Goal: Task Accomplishment & Management: Manage account settings

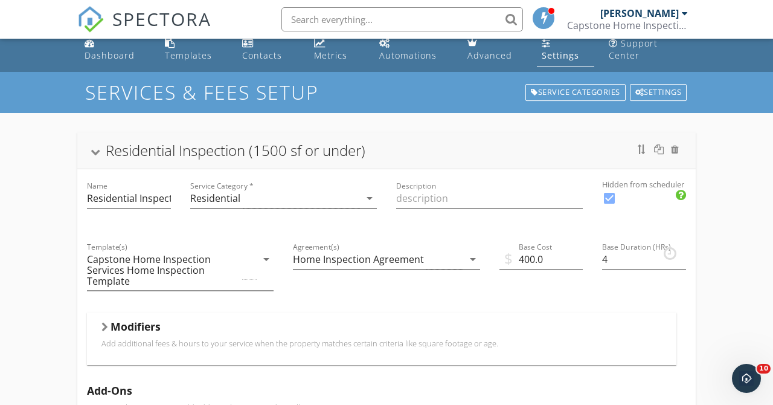
scroll to position [11, 0]
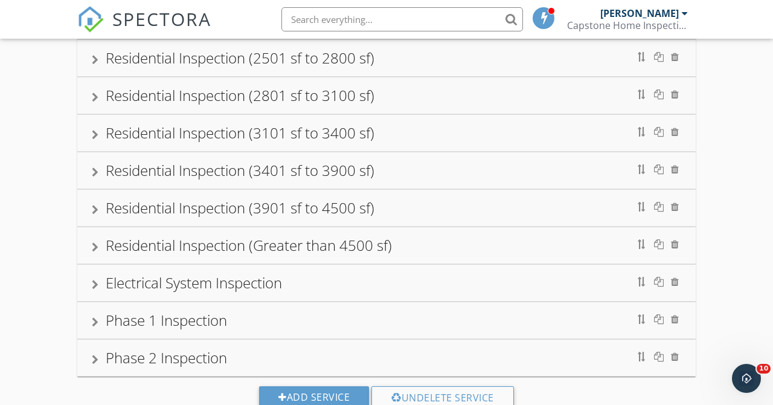
scroll to position [685, 0]
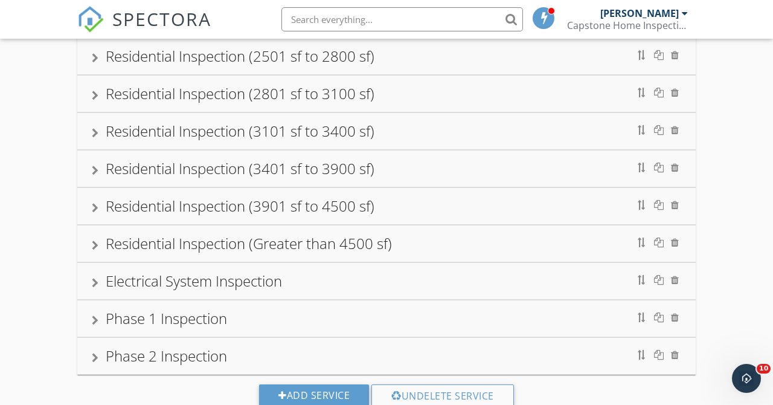
click at [379, 249] on div "Residential Inspection (Greater than 4500 sf)" at bounding box center [249, 243] width 286 height 20
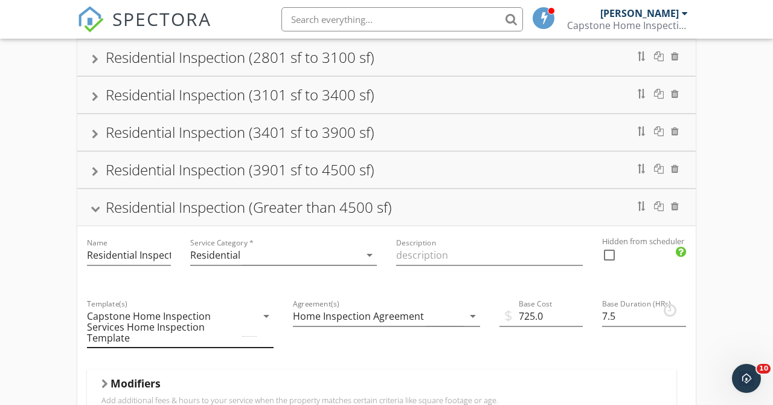
scroll to position [289, 0]
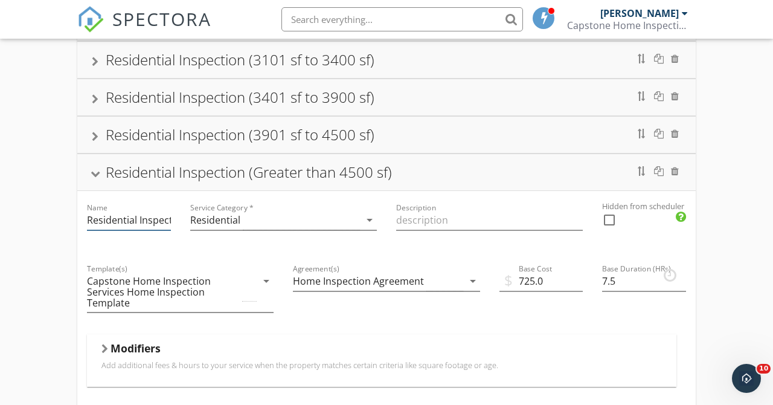
click at [155, 223] on input "Residential Inspection (Greater than 4500 sf)" at bounding box center [129, 220] width 84 height 20
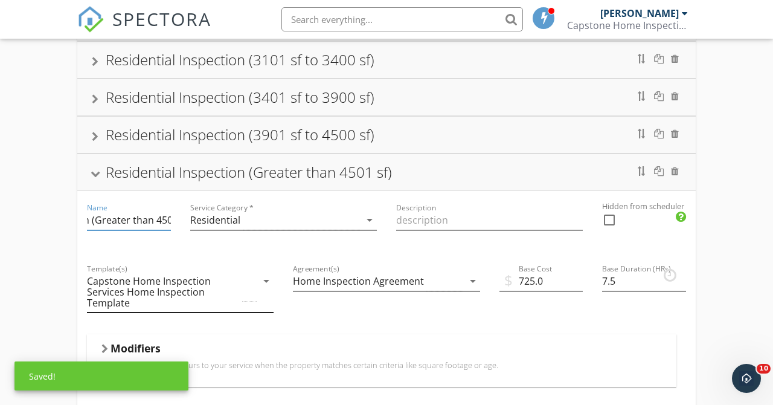
scroll to position [0, 103]
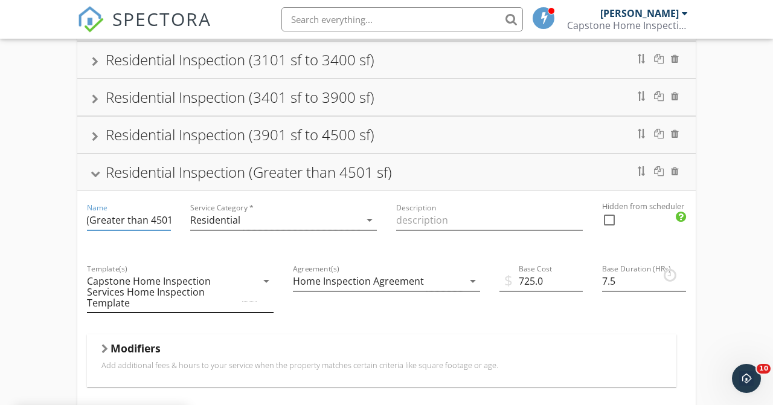
type input "Residential Inspection (Greater than 4501 sf)"
click at [156, 217] on input "Residential Inspection (Greater than 4501 sf)" at bounding box center [129, 220] width 84 height 20
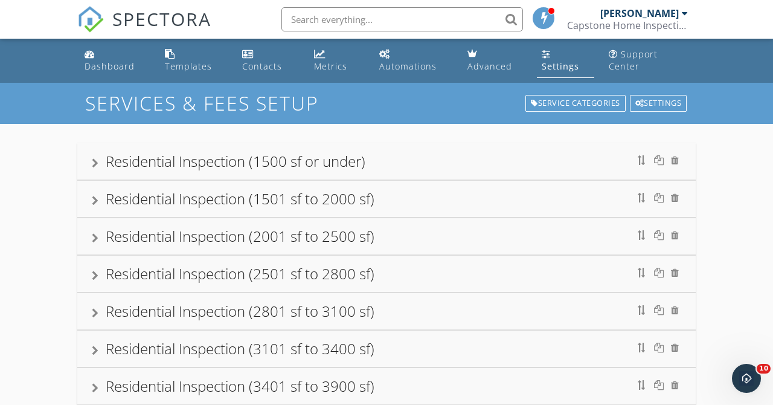
click at [569, 166] on div "Residential Inspection (1500 sf or under)" at bounding box center [386, 161] width 589 height 22
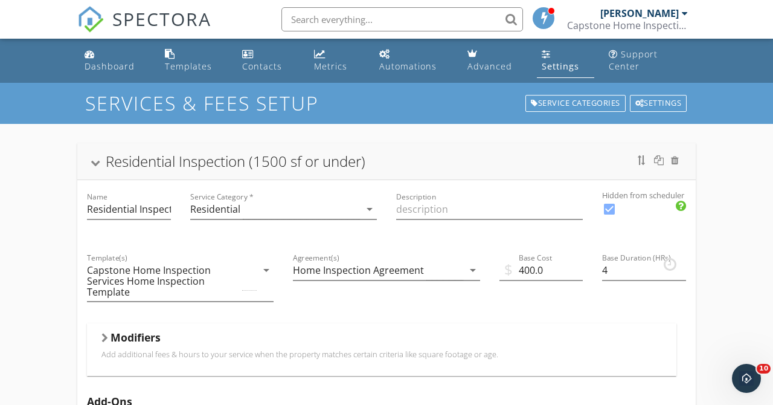
click at [571, 175] on div "Residential Inspection (1500 sf or under)" at bounding box center [386, 161] width 618 height 36
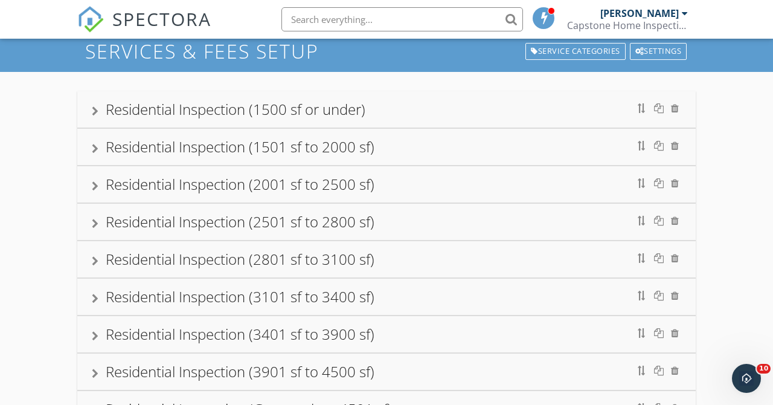
scroll to position [54, 0]
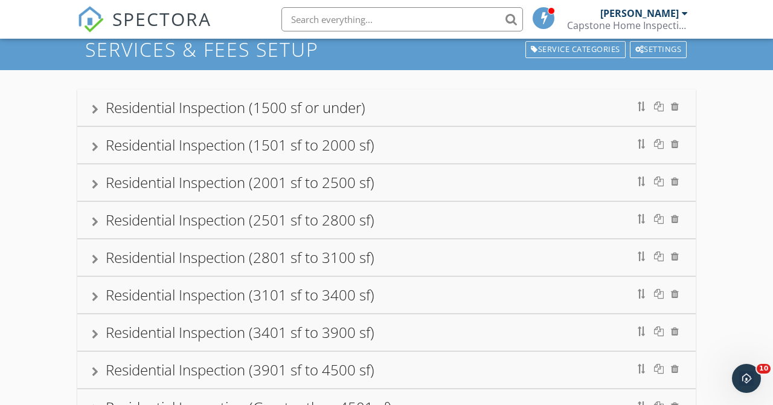
click at [515, 149] on div "Residential Inspection (1501 sf to 2000 sf)" at bounding box center [386, 145] width 589 height 22
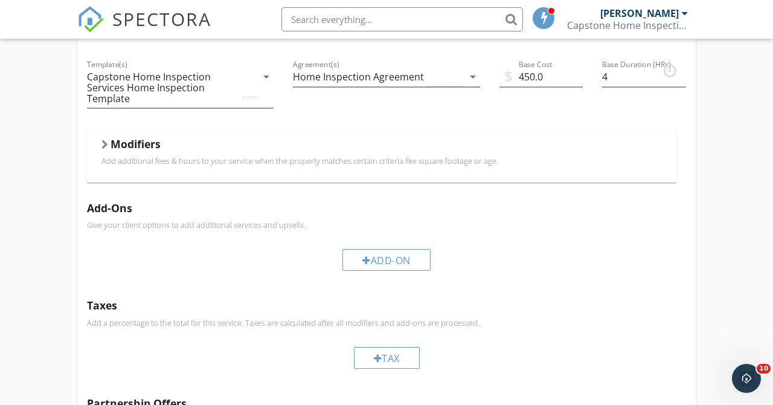
scroll to position [215, 0]
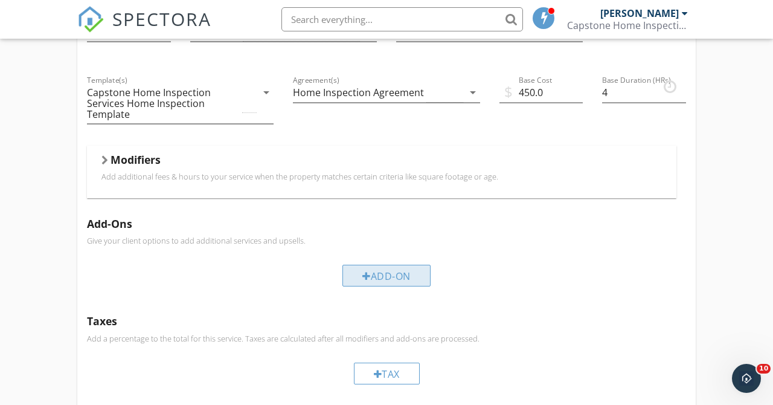
click at [379, 281] on div "Add-On" at bounding box center [386, 276] width 88 height 22
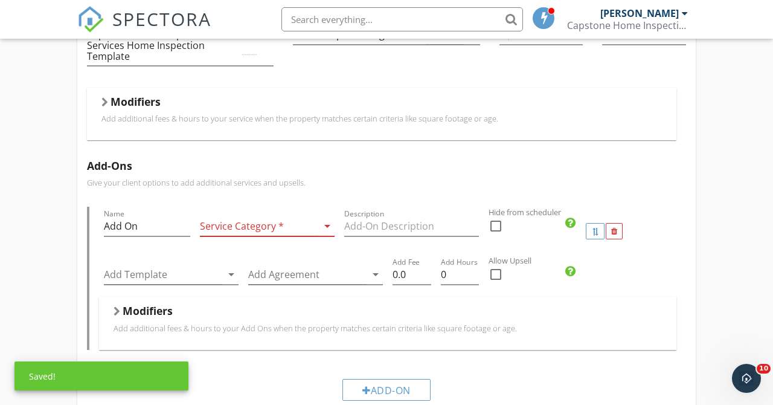
scroll to position [278, 0]
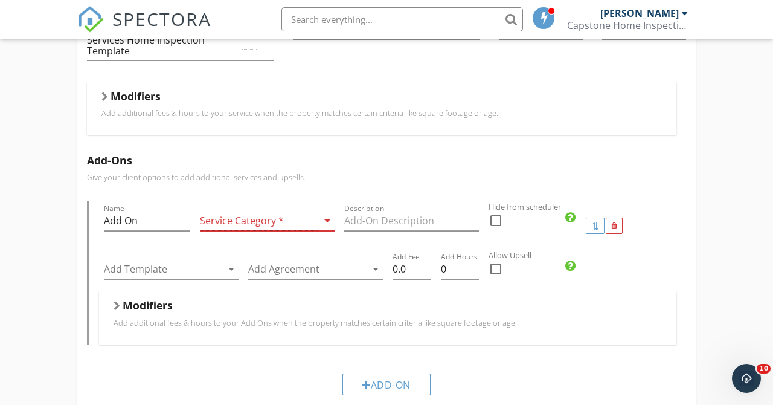
click at [327, 219] on icon "arrow_drop_down" at bounding box center [327, 220] width 14 height 14
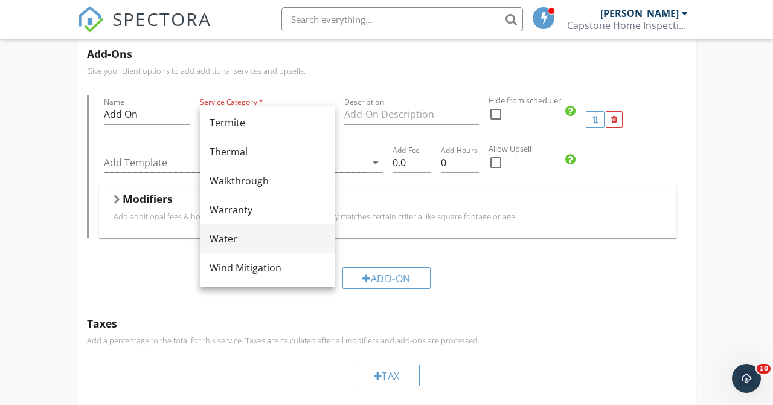
scroll to position [387, 0]
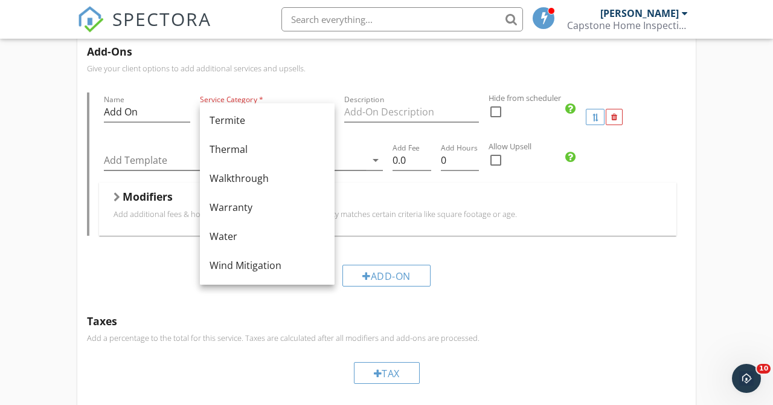
click at [626, 228] on div "Modifiers Add additional fees & hours to your Add Ons when the property matches…" at bounding box center [388, 209] width 548 height 38
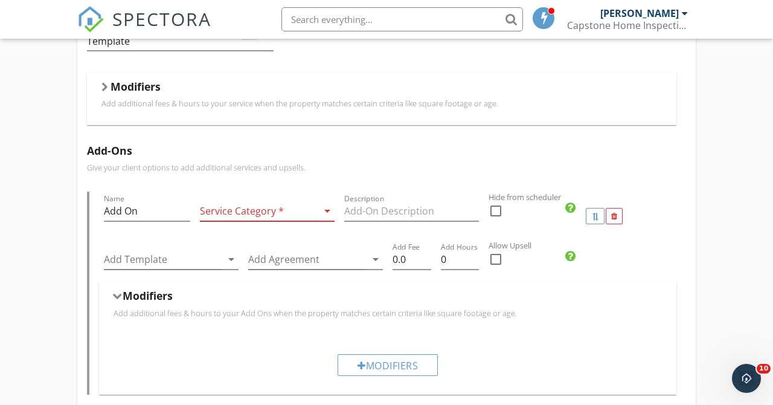
scroll to position [287, 0]
click at [327, 212] on icon "arrow_drop_down" at bounding box center [327, 211] width 14 height 14
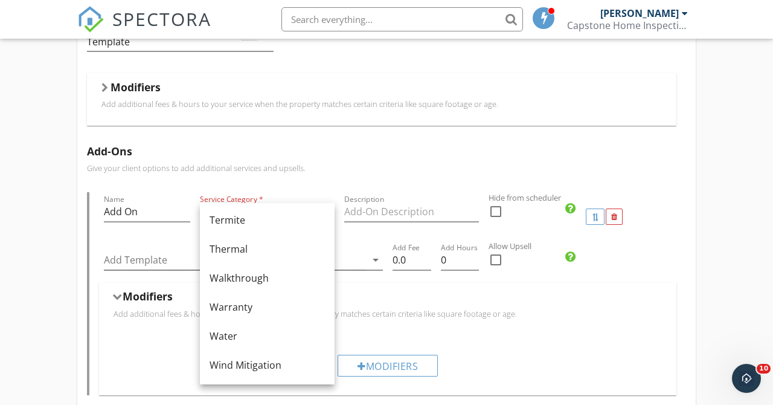
click at [358, 159] on div "Add-Ons Give your client options to add additional services and upsells. Name A…" at bounding box center [386, 299] width 618 height 329
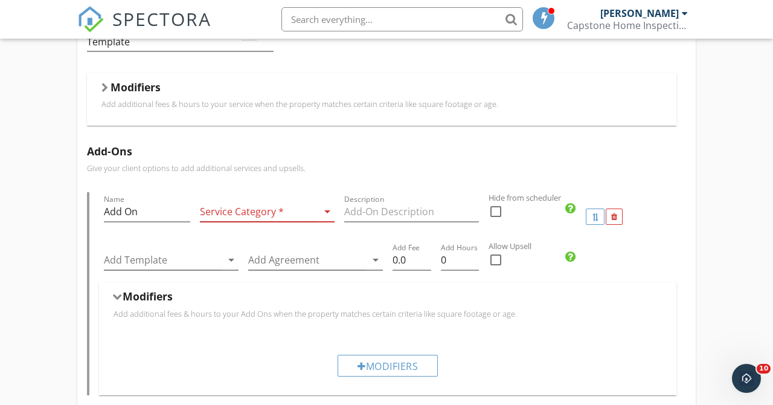
click at [322, 222] on div "Service Category * arrow_drop_down" at bounding box center [267, 212] width 135 height 20
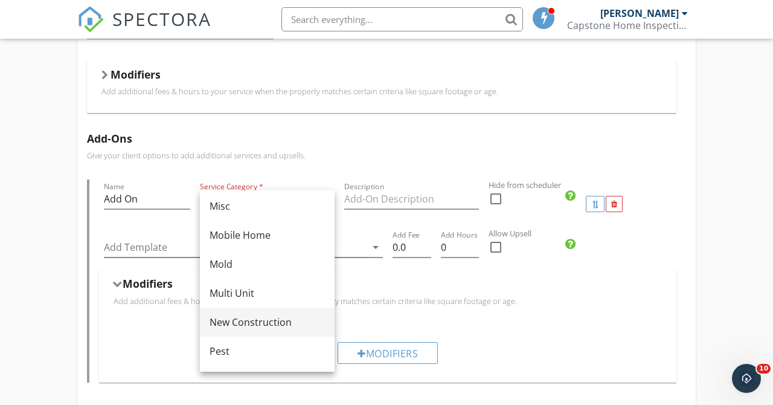
scroll to position [268, 0]
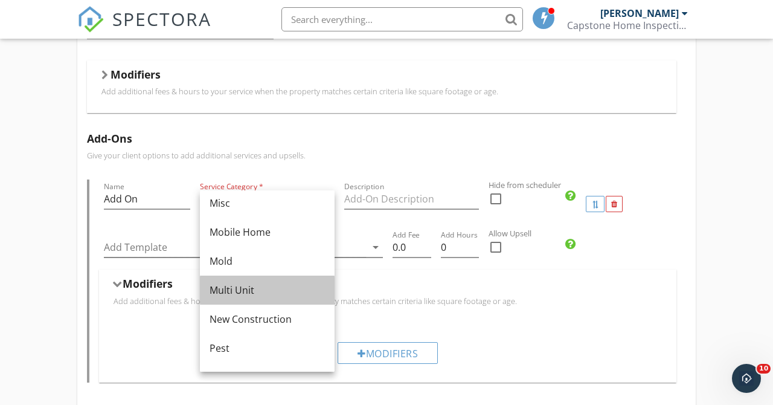
click at [249, 294] on div "Multi Unit" at bounding box center [267, 290] width 115 height 14
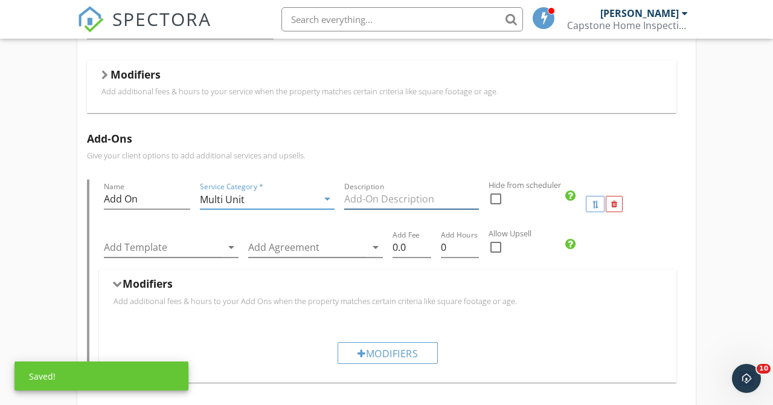
click at [374, 209] on div "Description" at bounding box center [411, 199] width 135 height 20
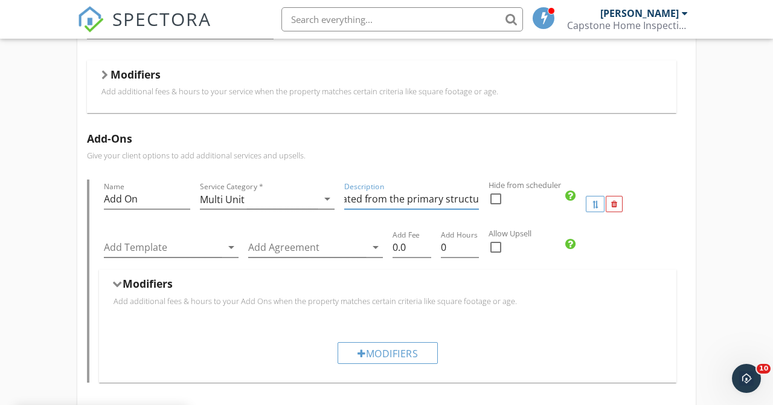
type input "Residential inspection of an attached apartment or other liveable space that is…"
click at [231, 247] on icon "arrow_drop_down" at bounding box center [231, 247] width 14 height 14
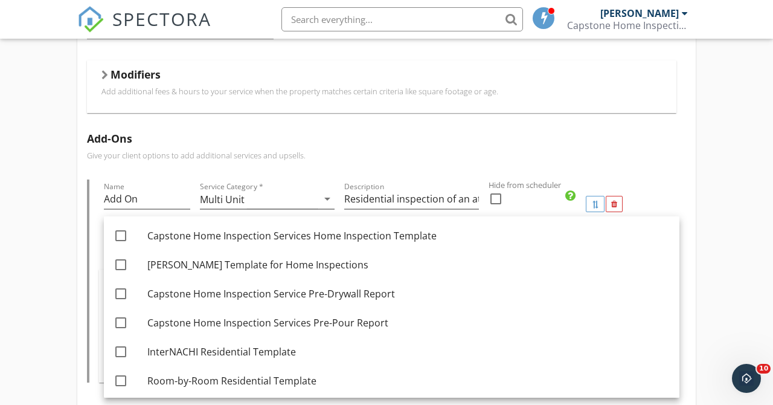
click at [731, 182] on label "Hide from scheduler" at bounding box center [619, 184] width 260 height 11
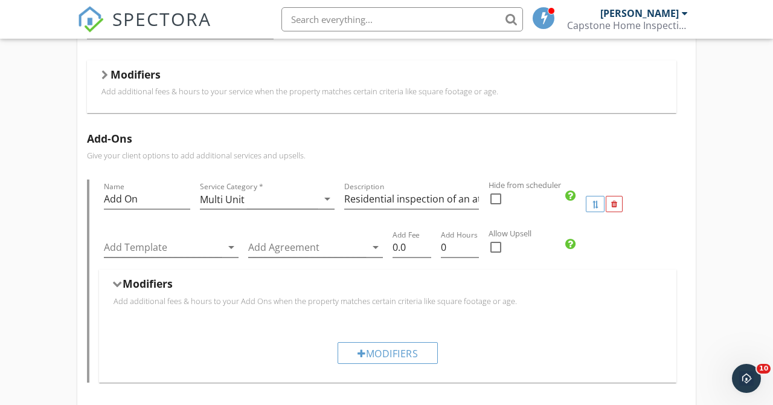
click at [324, 202] on icon "arrow_drop_down" at bounding box center [327, 198] width 14 height 14
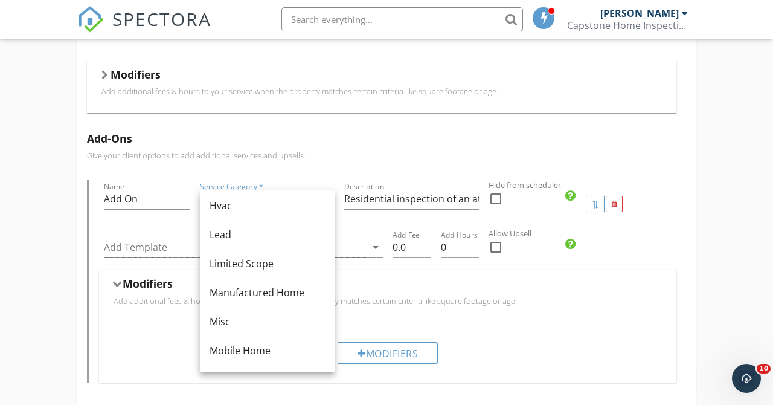
scroll to position [144, 0]
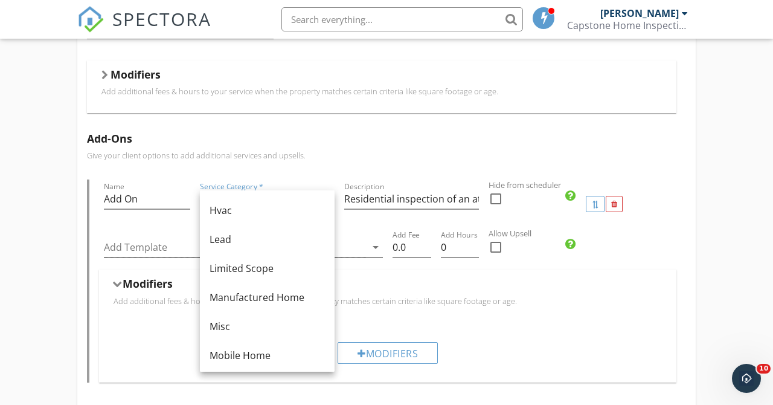
click at [402, 144] on h5 "Add-Ons" at bounding box center [386, 138] width 599 height 12
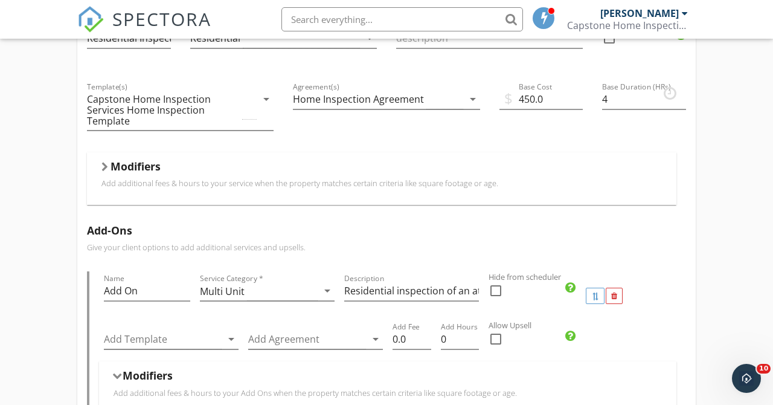
scroll to position [213, 0]
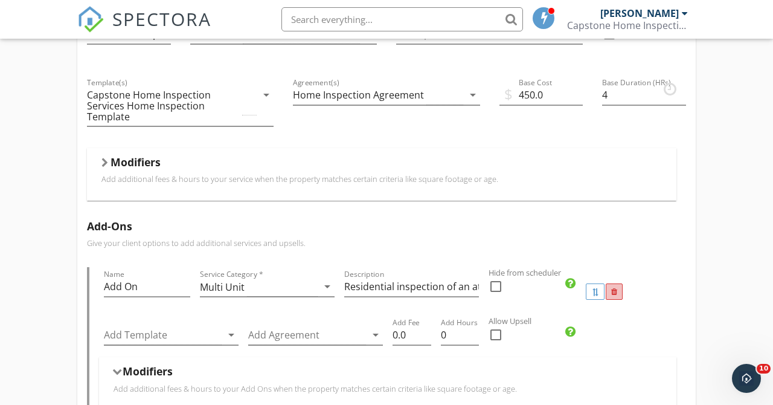
click at [614, 294] on div at bounding box center [614, 292] width 6 height 8
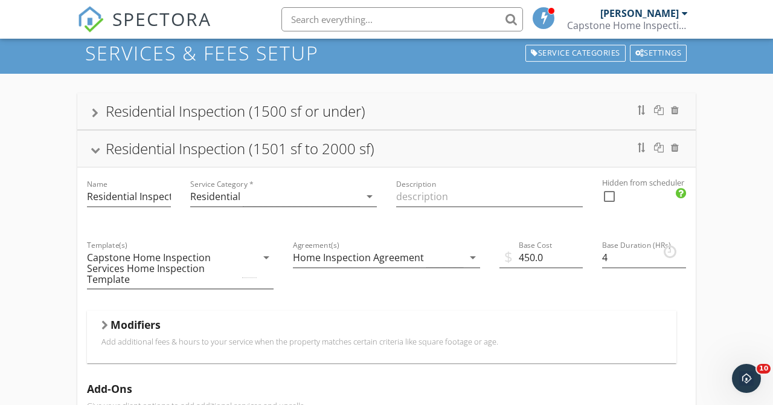
scroll to position [0, 0]
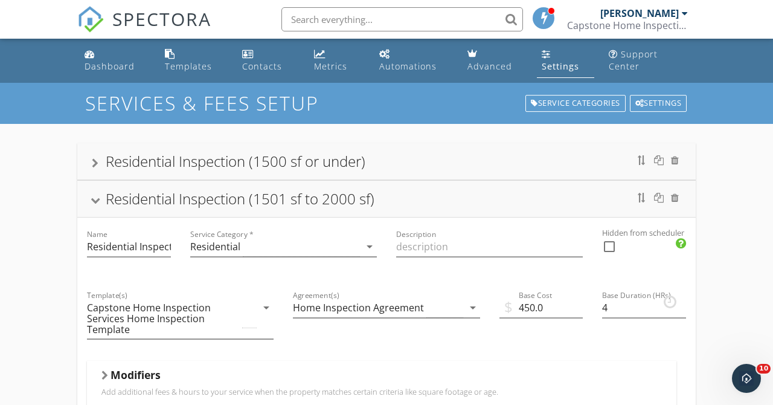
click at [92, 206] on div "Residential Inspection (1501 sf to 2000 sf)" at bounding box center [386, 199] width 589 height 22
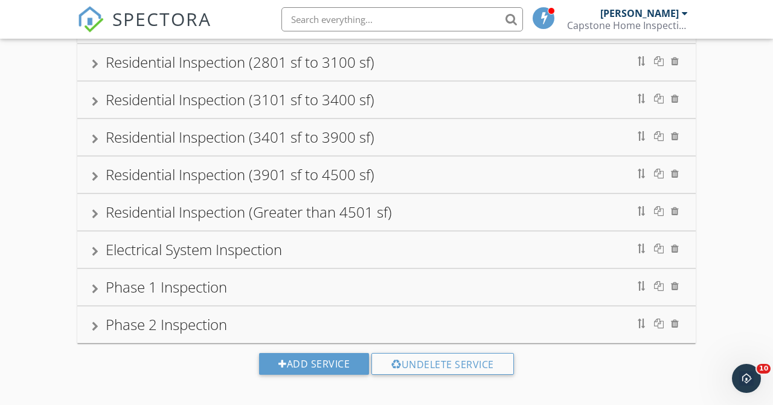
scroll to position [257, 0]
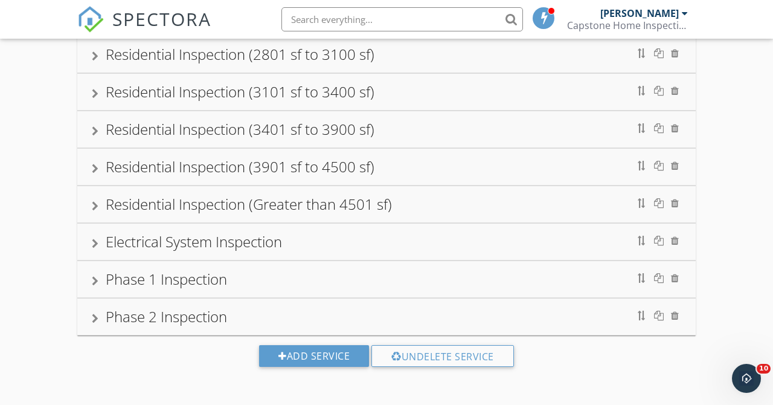
click at [246, 240] on div "Electrical System Inspection" at bounding box center [194, 241] width 176 height 20
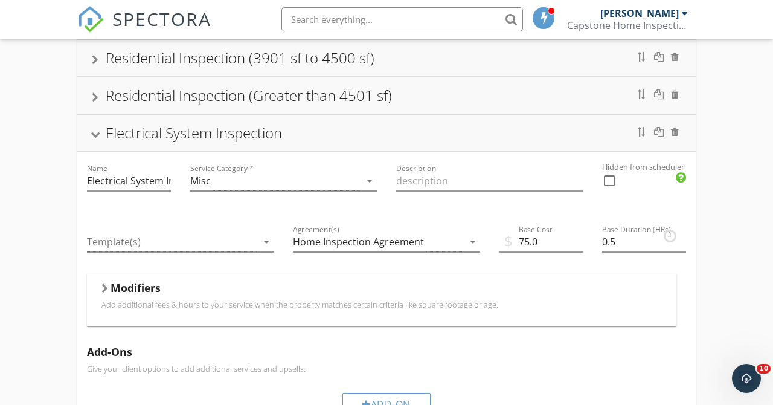
scroll to position [359, 0]
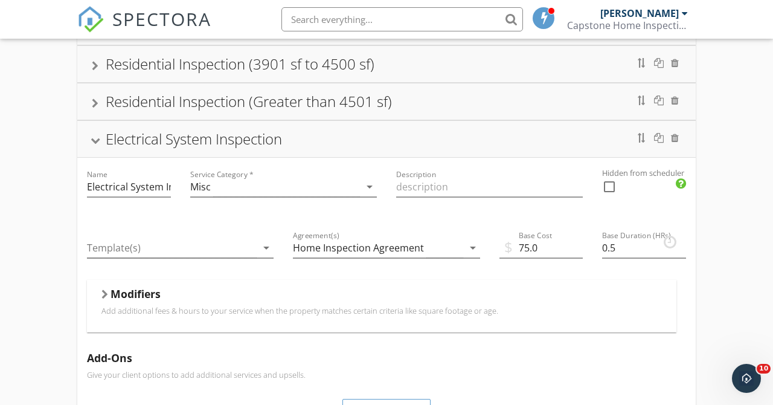
click at [80, 147] on div "Electrical System Inspection" at bounding box center [386, 139] width 618 height 36
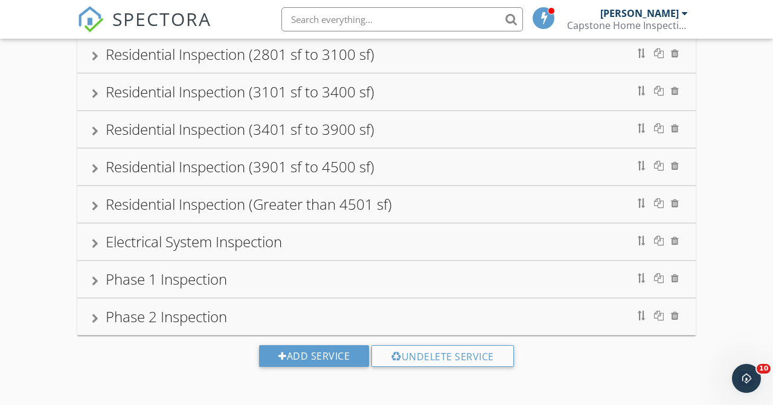
scroll to position [257, 0]
click at [302, 245] on div "Electrical System Inspection" at bounding box center [386, 242] width 589 height 22
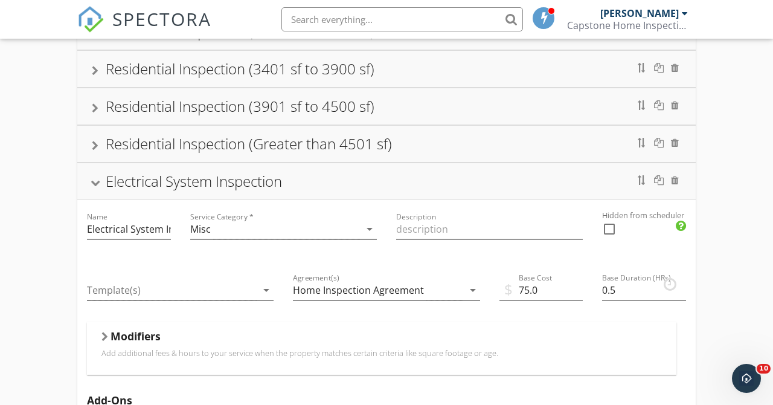
scroll to position [359, 0]
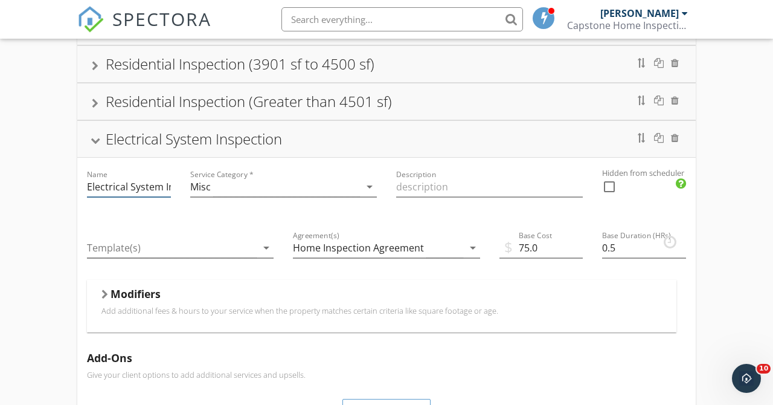
click at [124, 187] on input "Electrical System Inspection" at bounding box center [129, 187] width 84 height 20
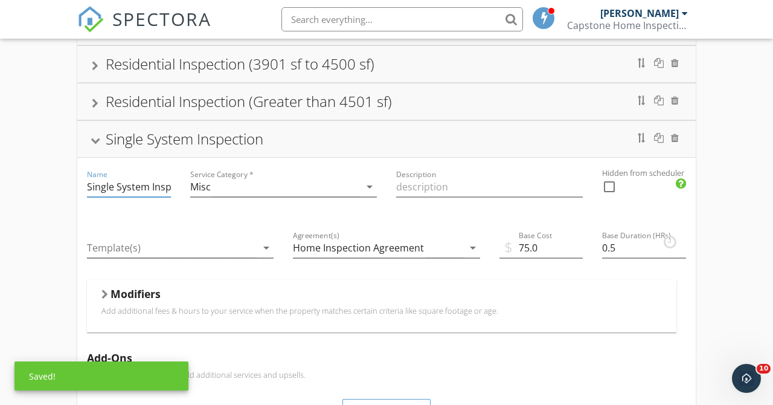
type input "Single System Inspection"
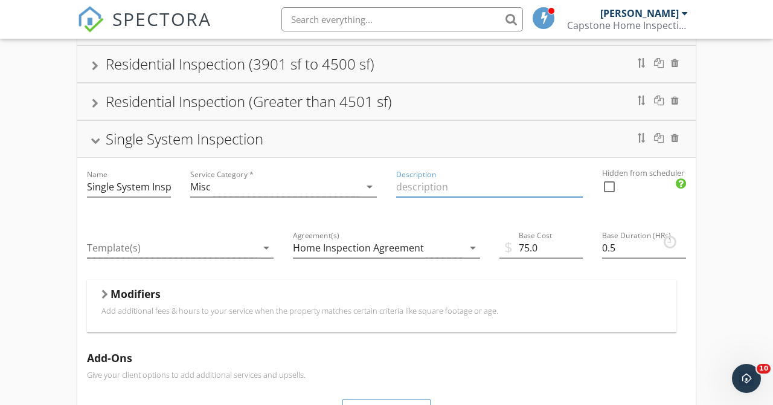
click at [91, 145] on div "Single System Inspection" at bounding box center [386, 139] width 618 height 36
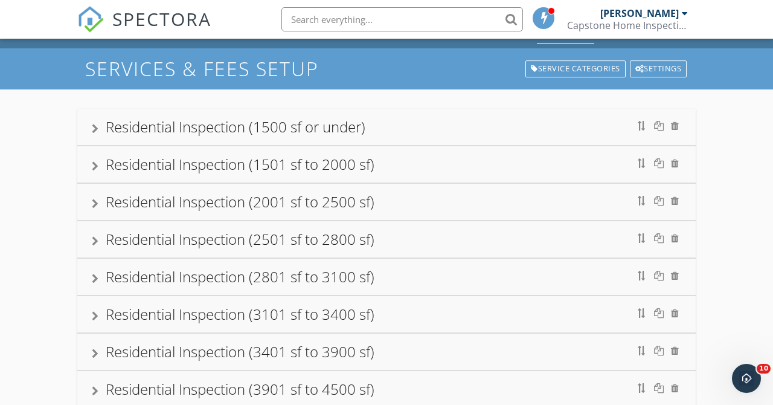
scroll to position [0, 0]
